Goal: Transaction & Acquisition: Purchase product/service

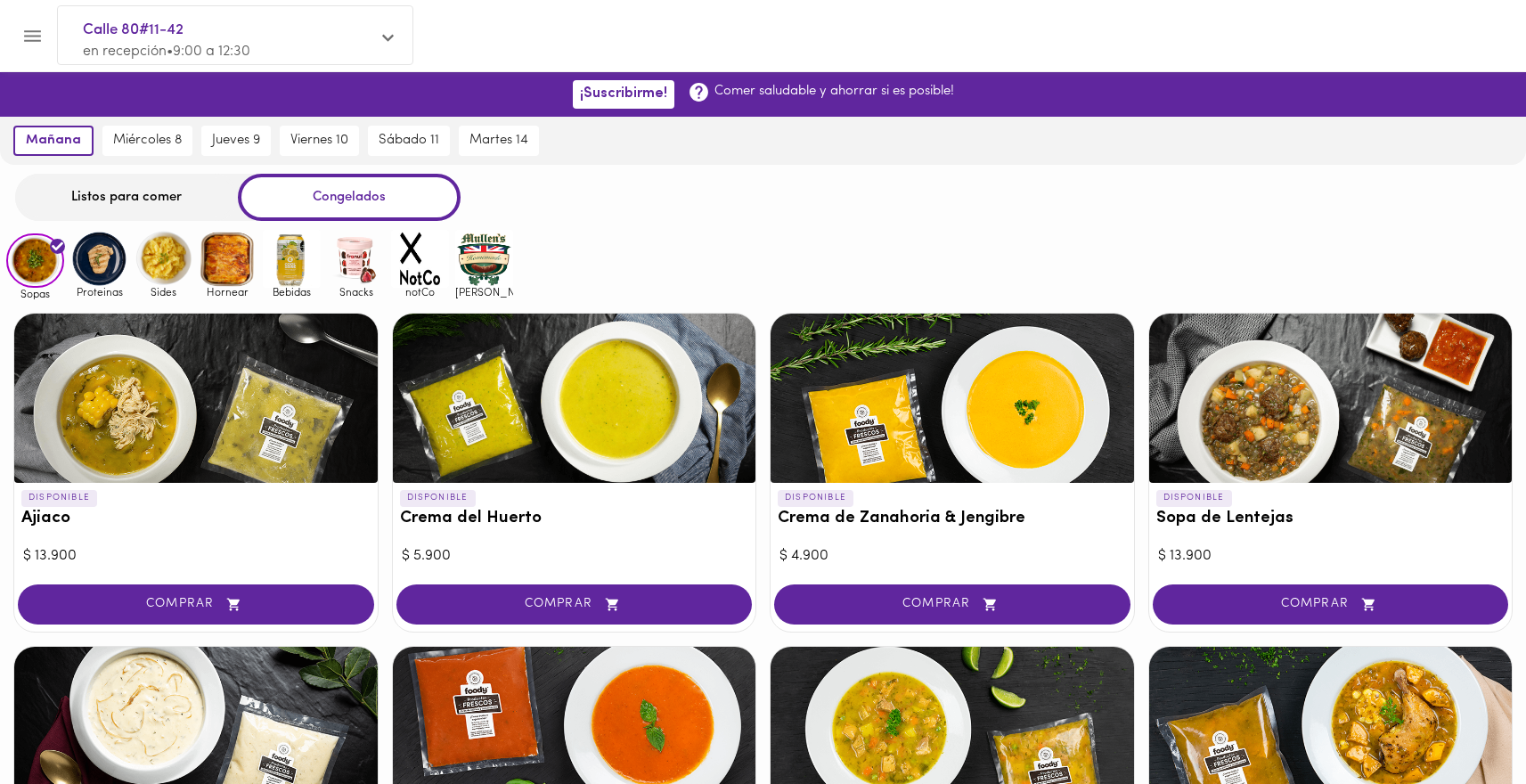
click at [97, 264] on img at bounding box center [99, 258] width 58 height 58
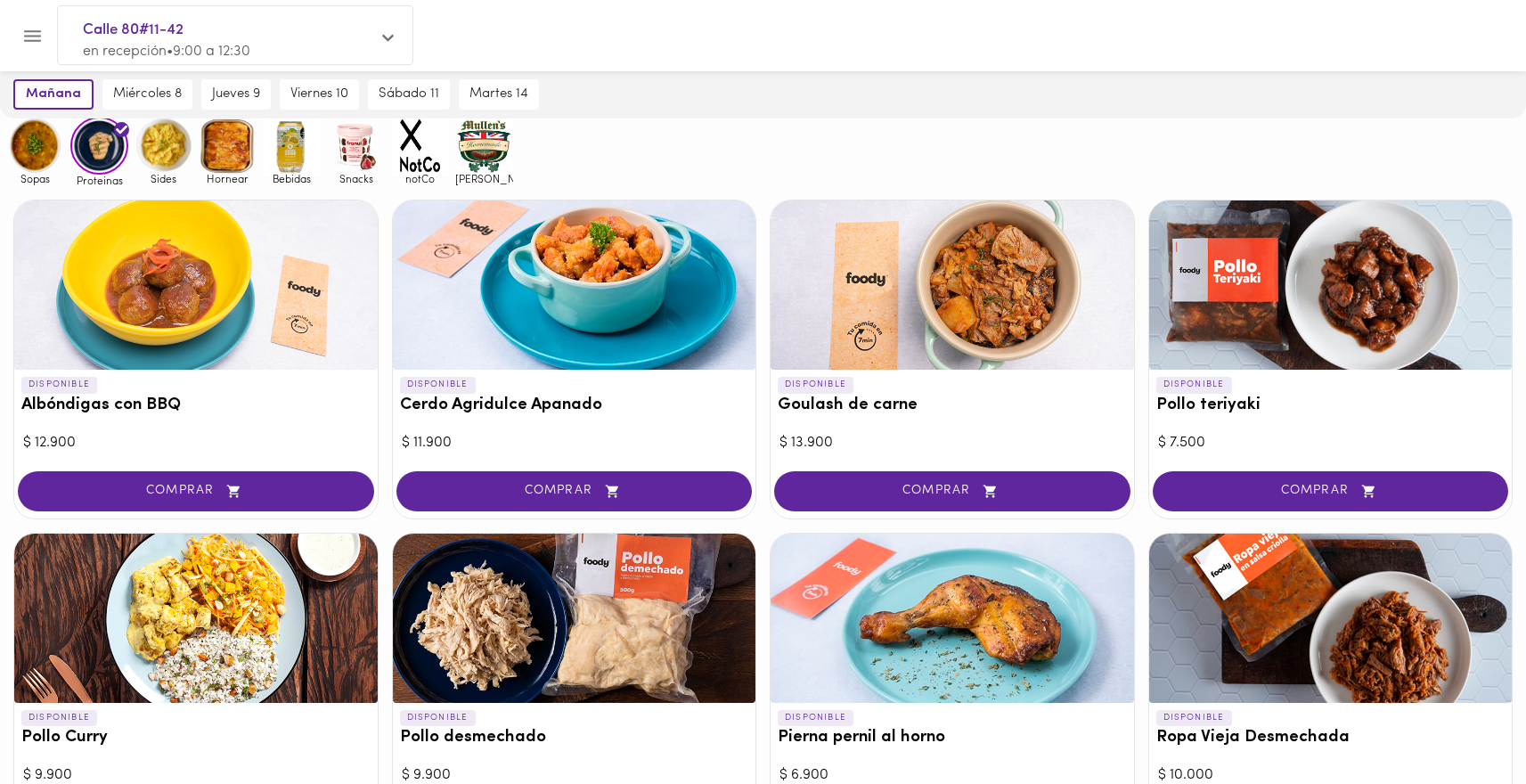
scroll to position [110, 0]
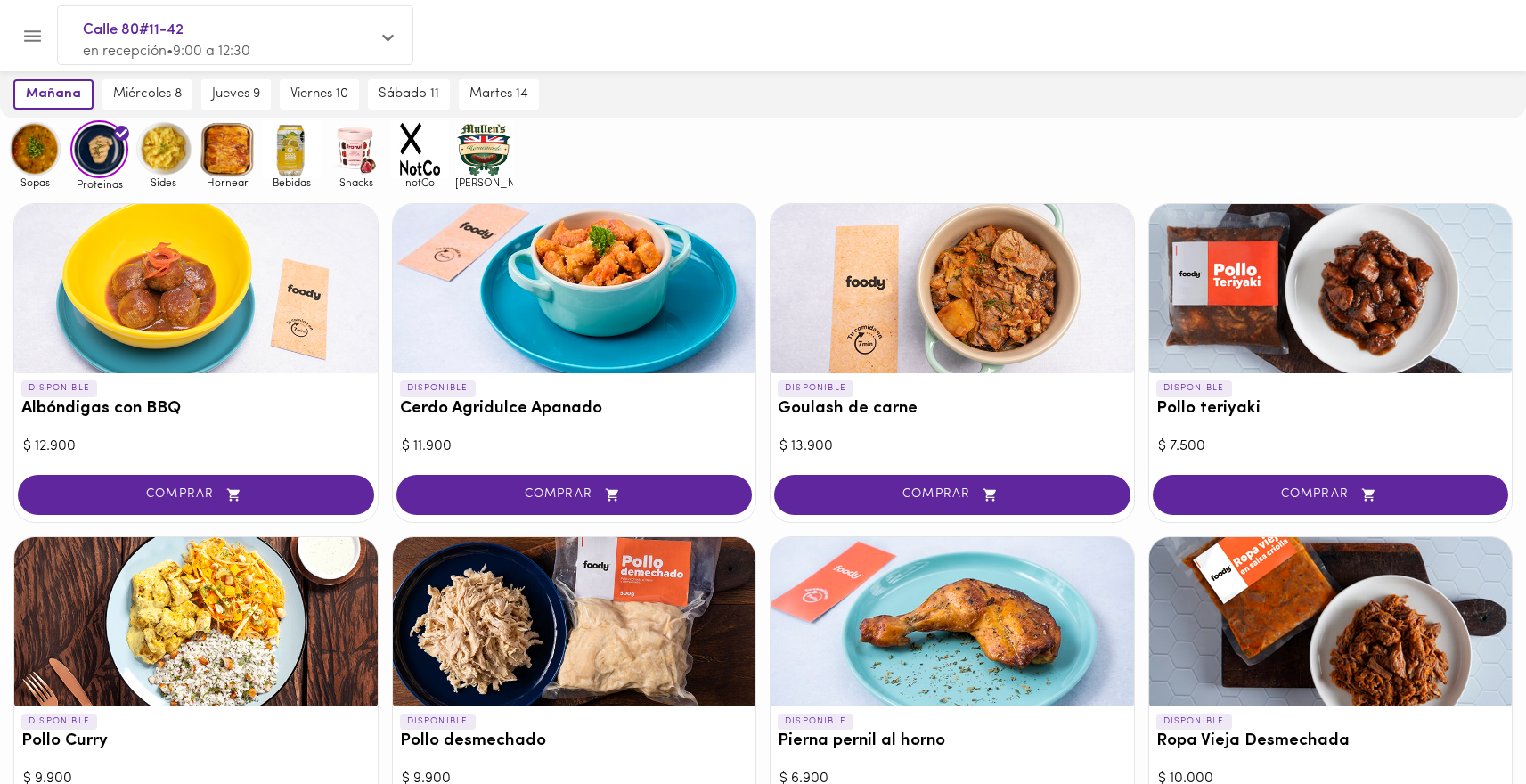
click at [164, 156] on img at bounding box center [163, 148] width 58 height 58
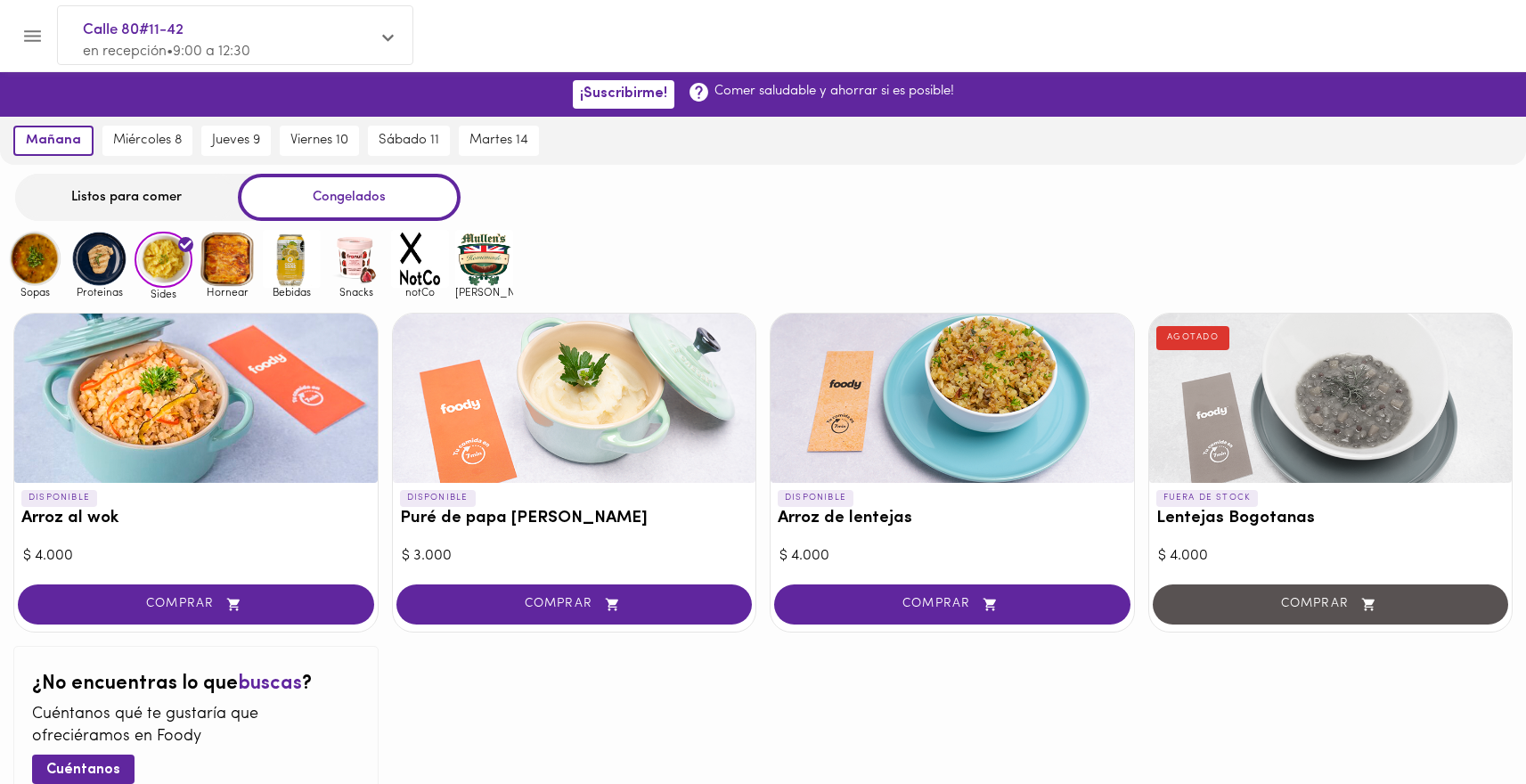
click at [242, 252] on img at bounding box center [227, 258] width 58 height 58
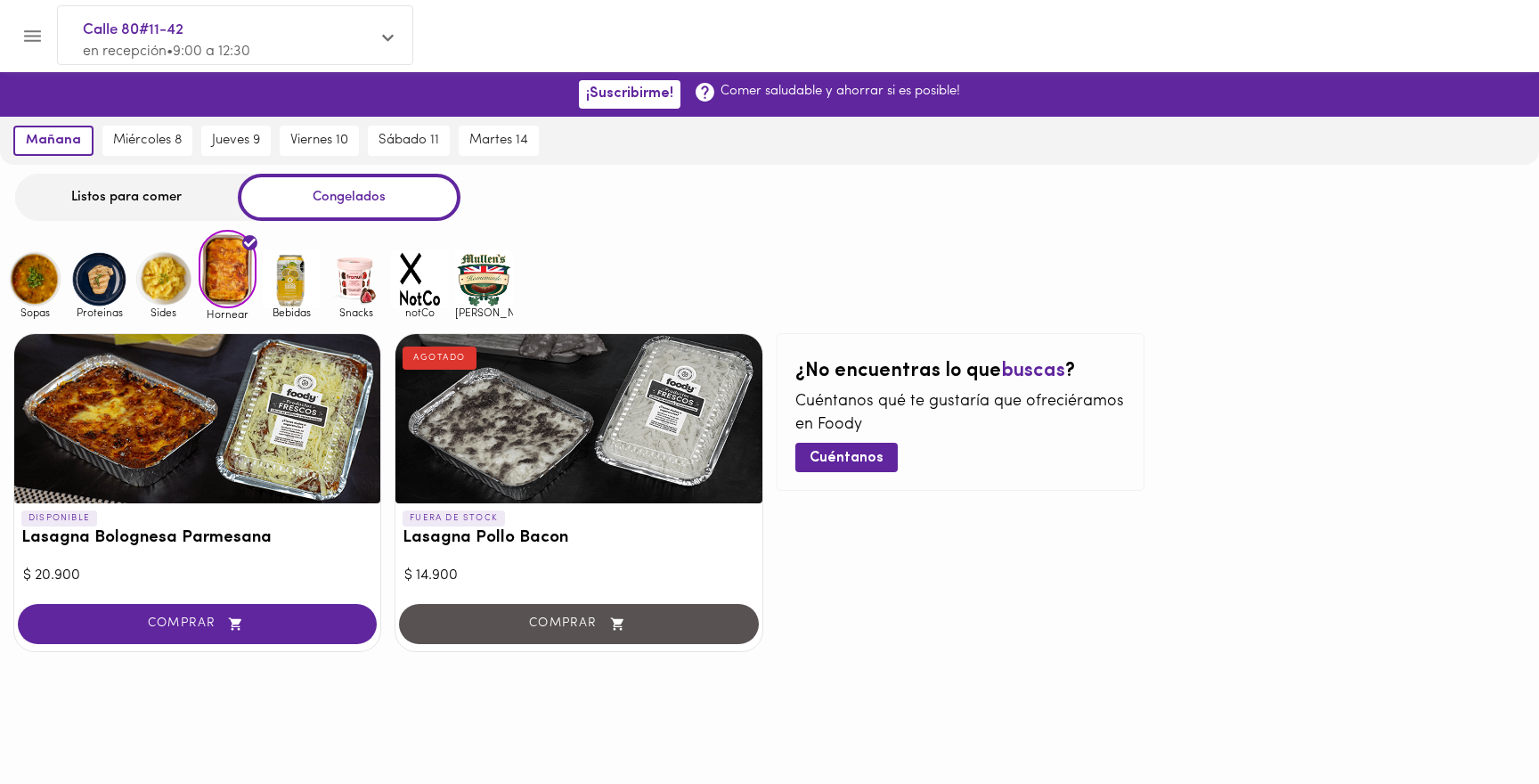
click at [288, 263] on img at bounding box center [292, 279] width 58 height 58
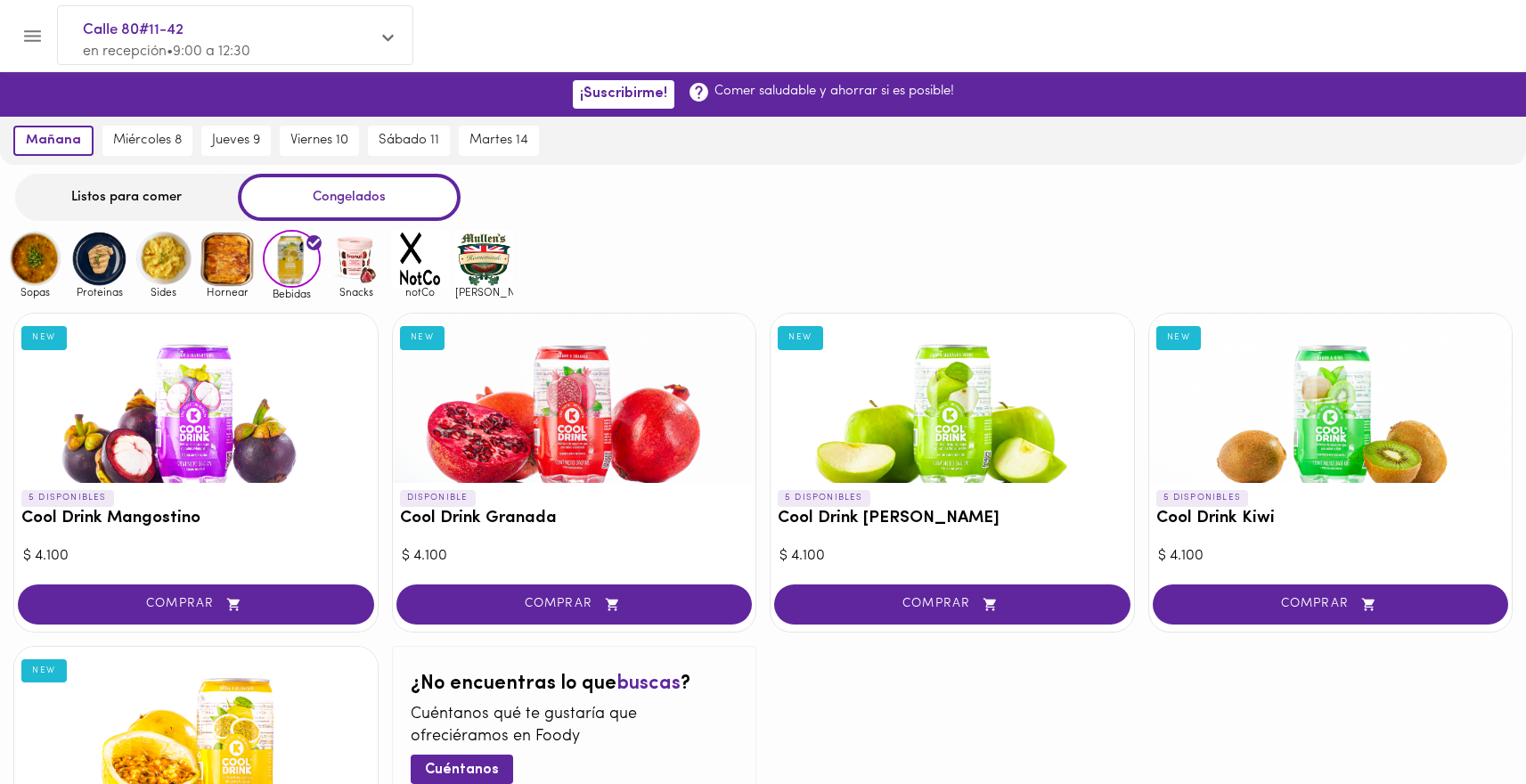
click at [357, 264] on img at bounding box center [356, 258] width 58 height 58
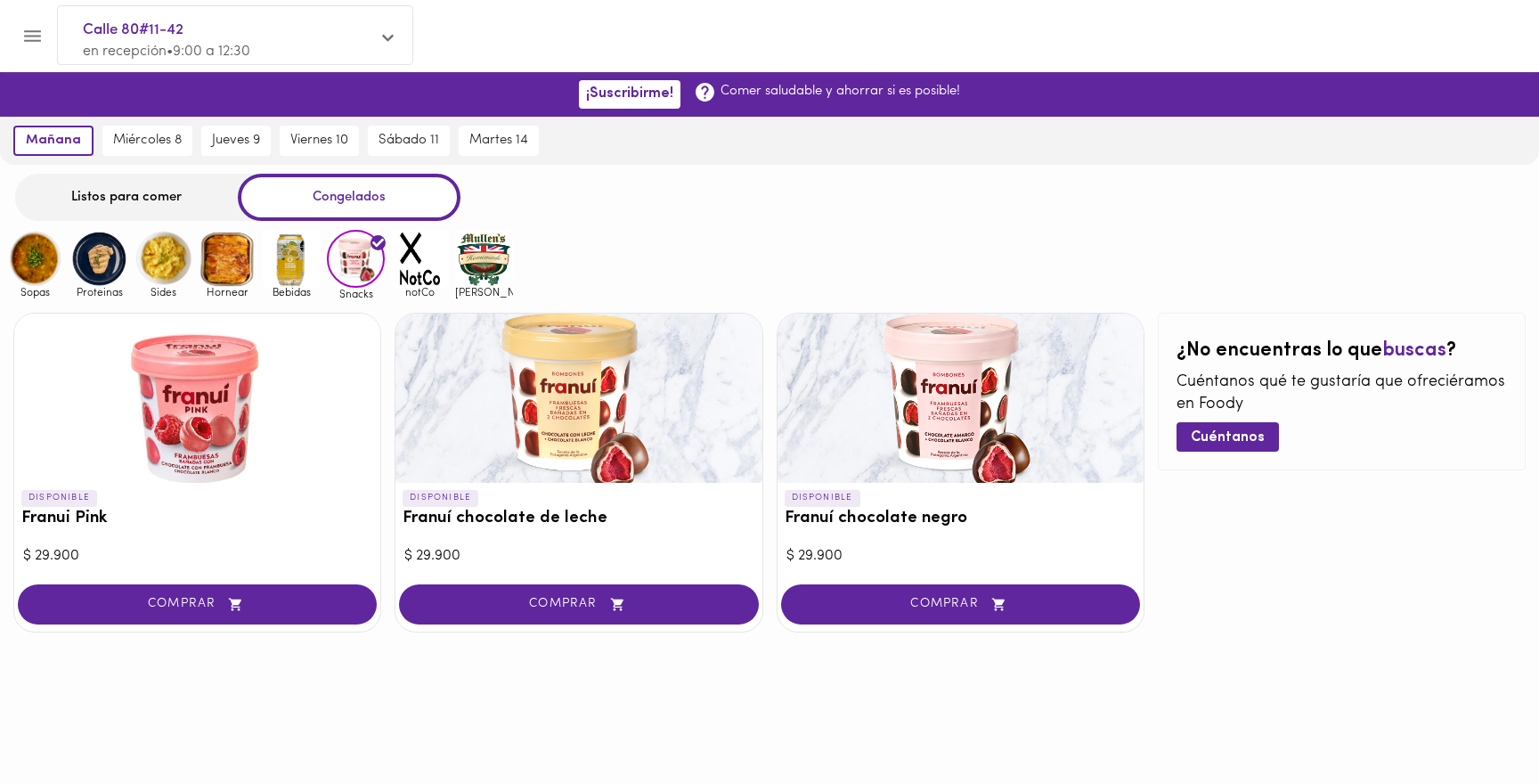
click at [409, 278] on img at bounding box center [419, 258] width 58 height 58
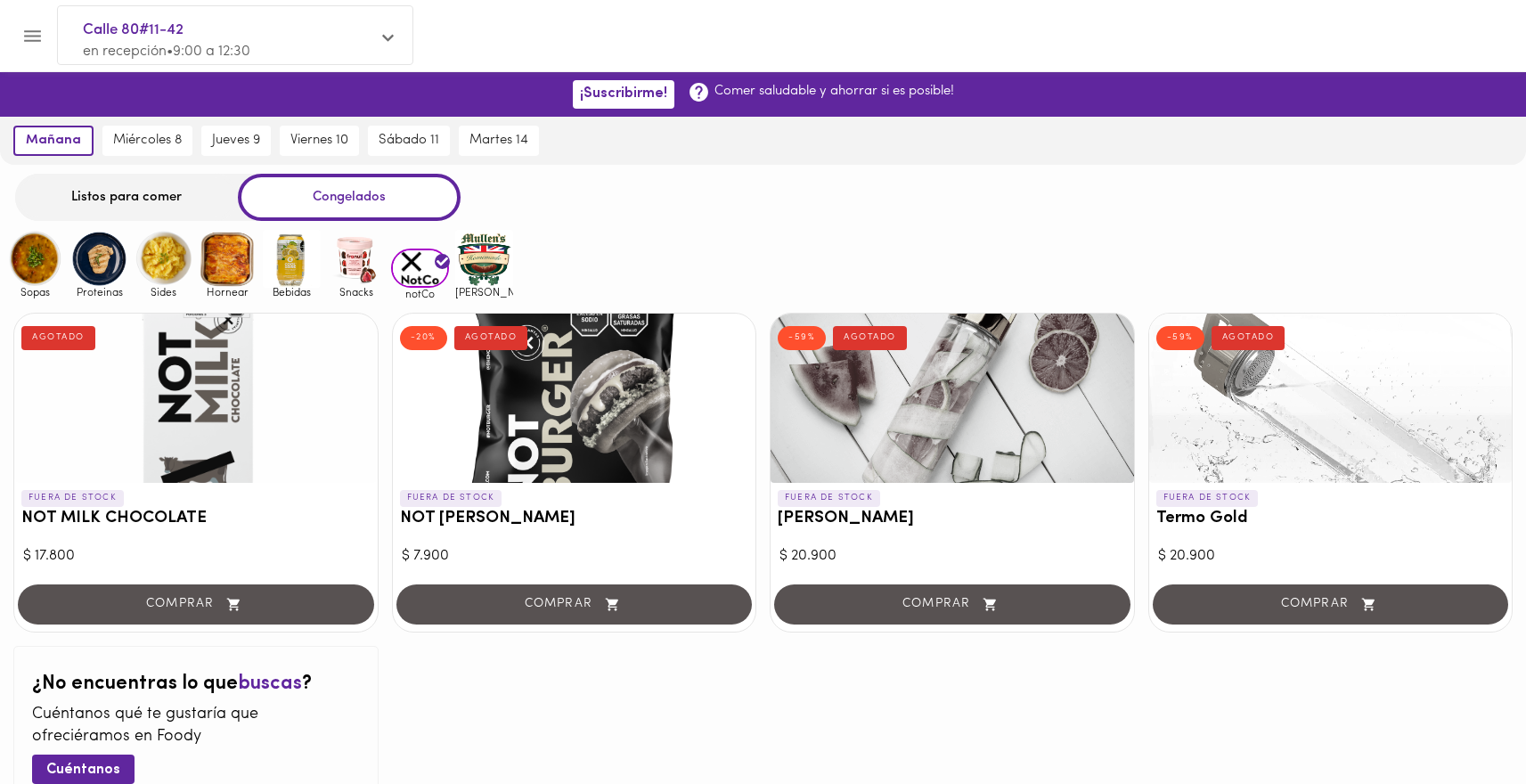
click at [462, 281] on img at bounding box center [484, 258] width 58 height 58
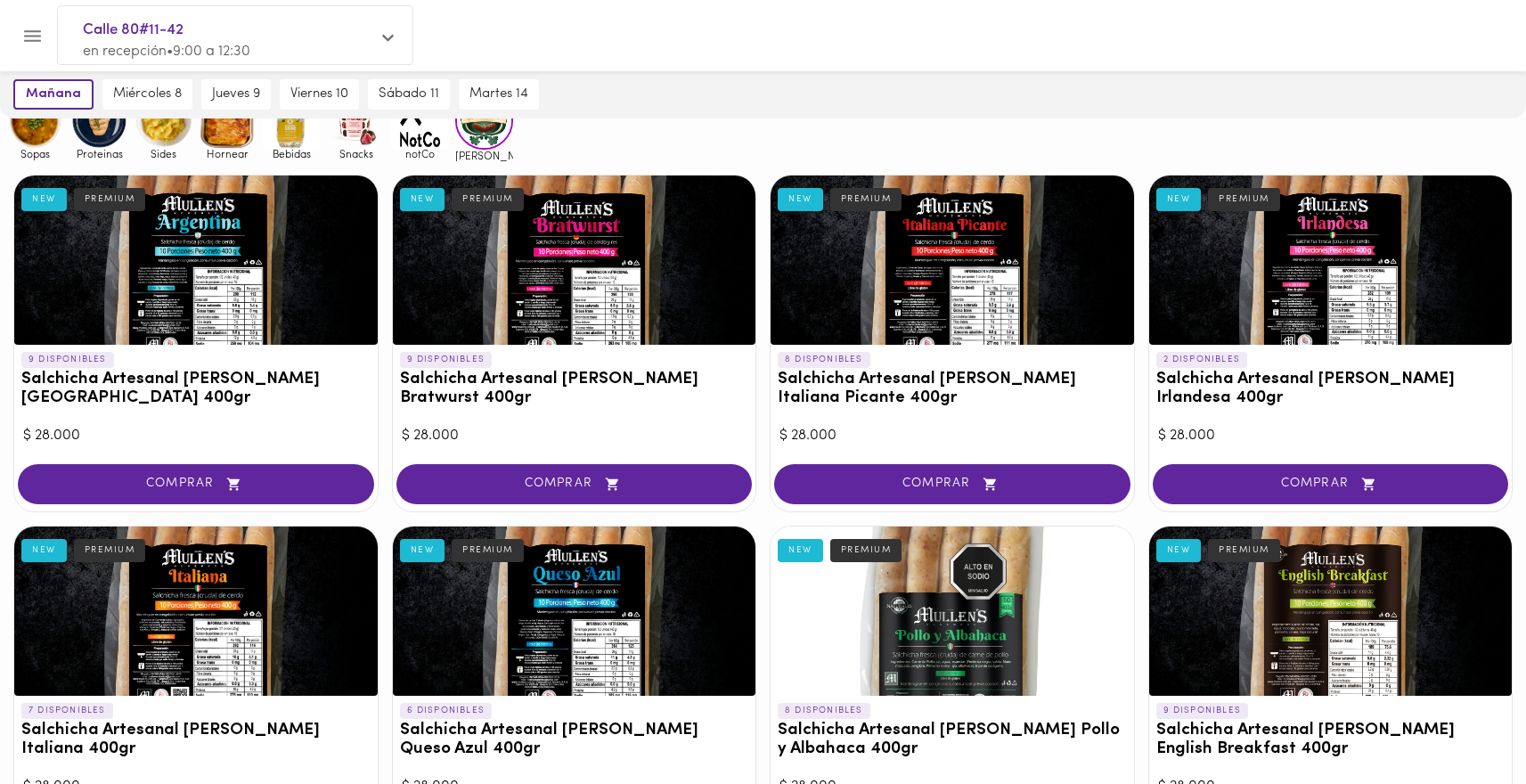
scroll to position [24, 0]
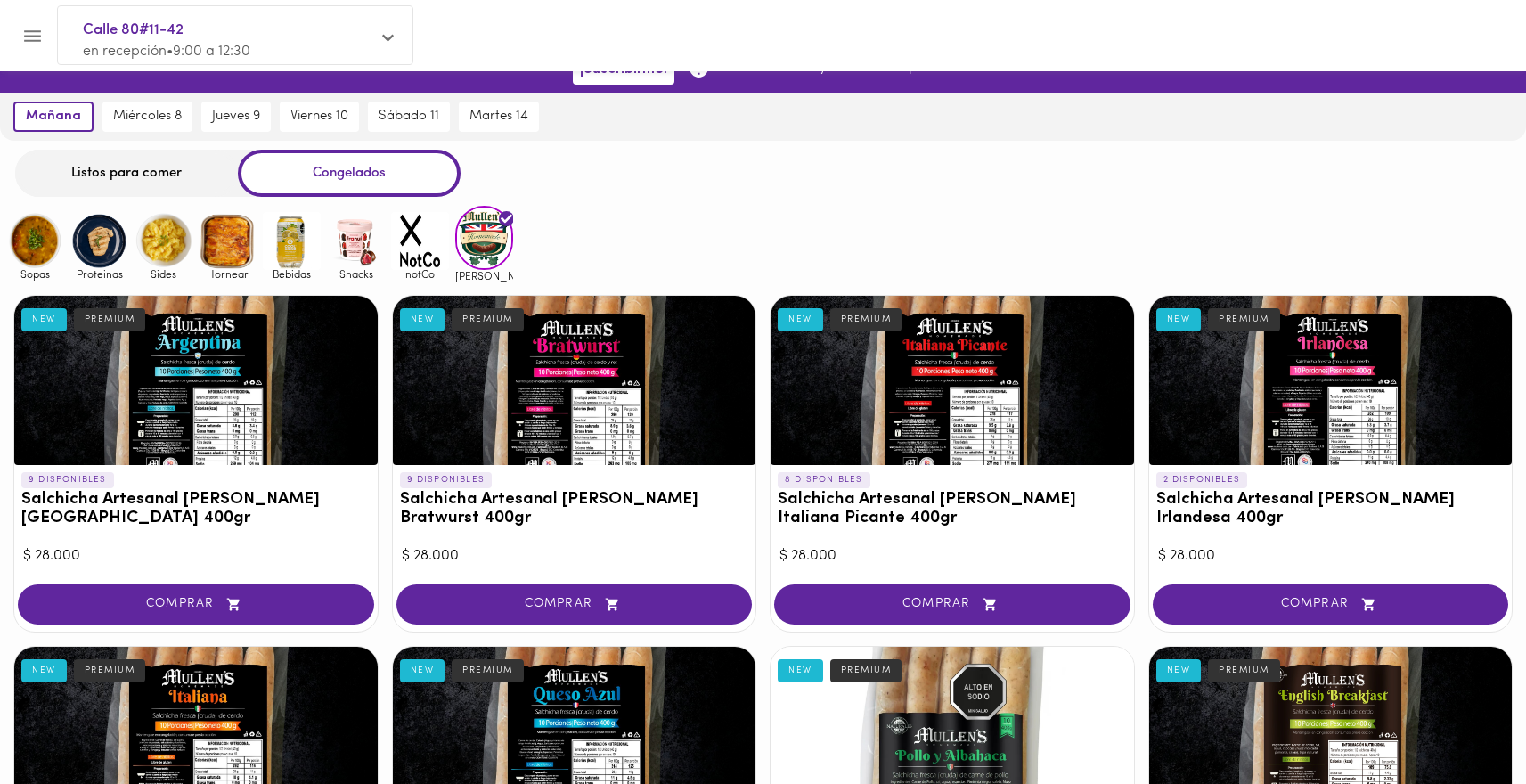
click at [101, 249] on img at bounding box center [99, 240] width 58 height 58
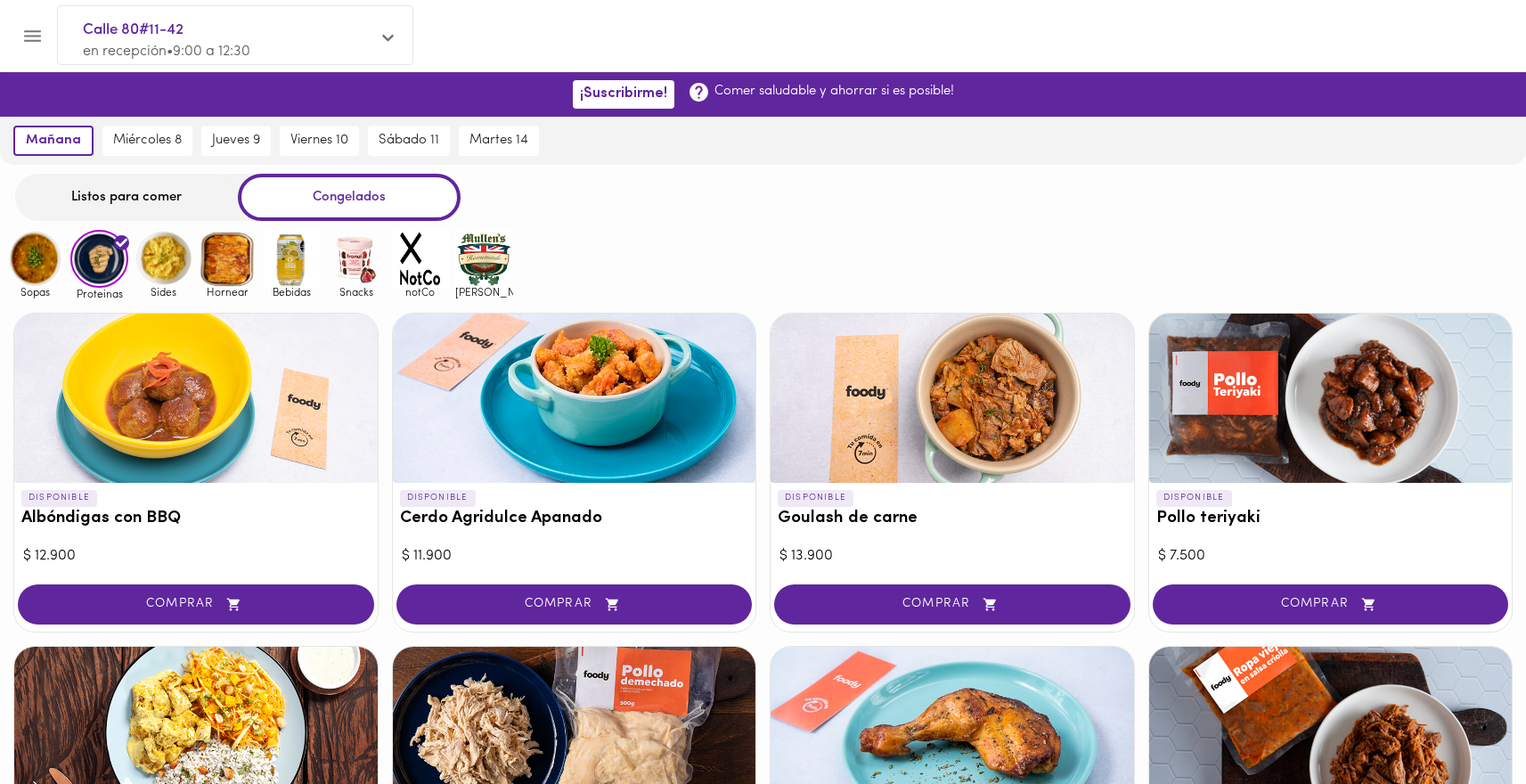
click at [123, 207] on div "Listos para comer" at bounding box center [126, 197] width 223 height 47
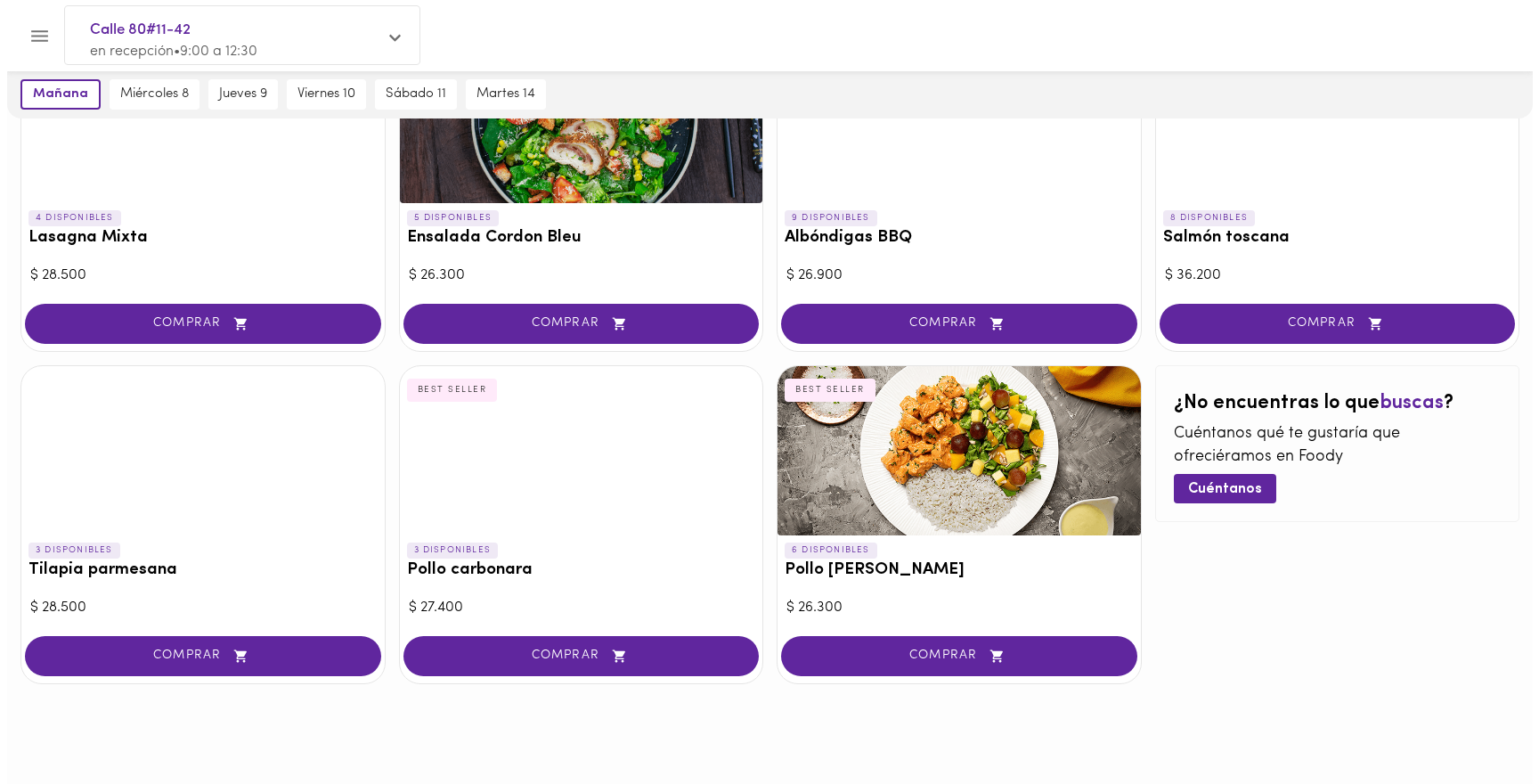
scroll to position [877, 0]
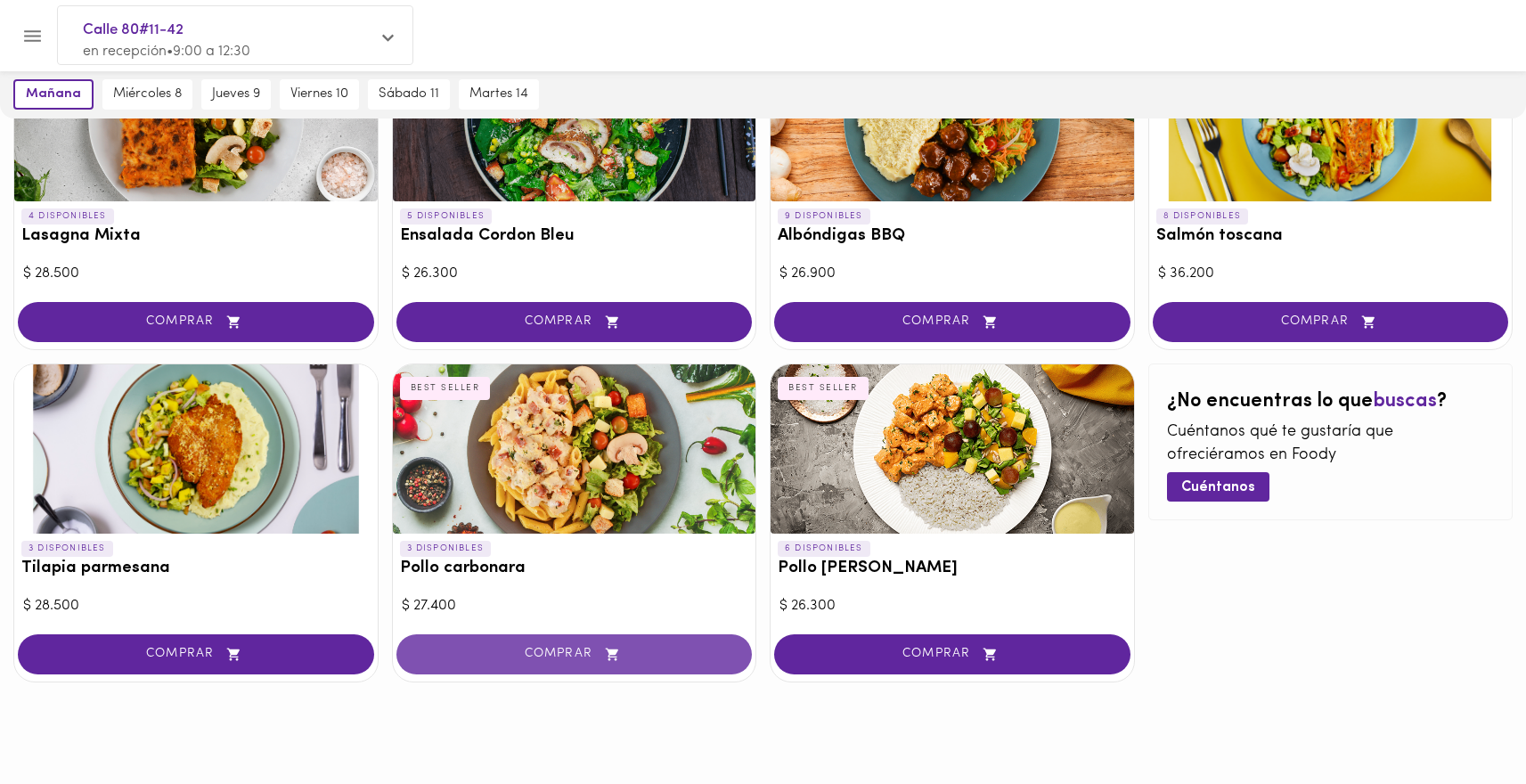
click at [521, 645] on button "COMPRAR" at bounding box center [574, 653] width 356 height 40
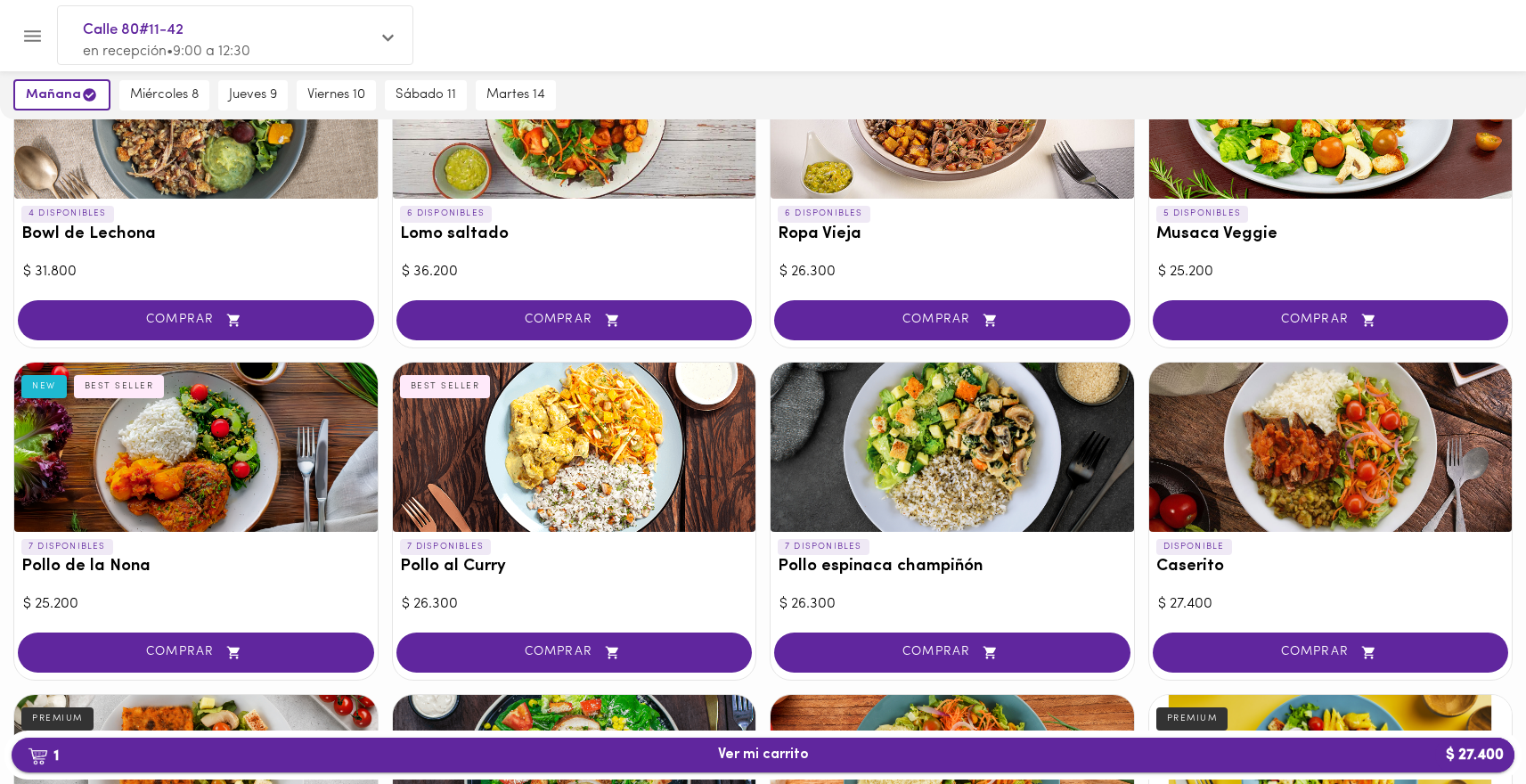
scroll to position [0, 0]
